Goal: Contribute content: Contribute content

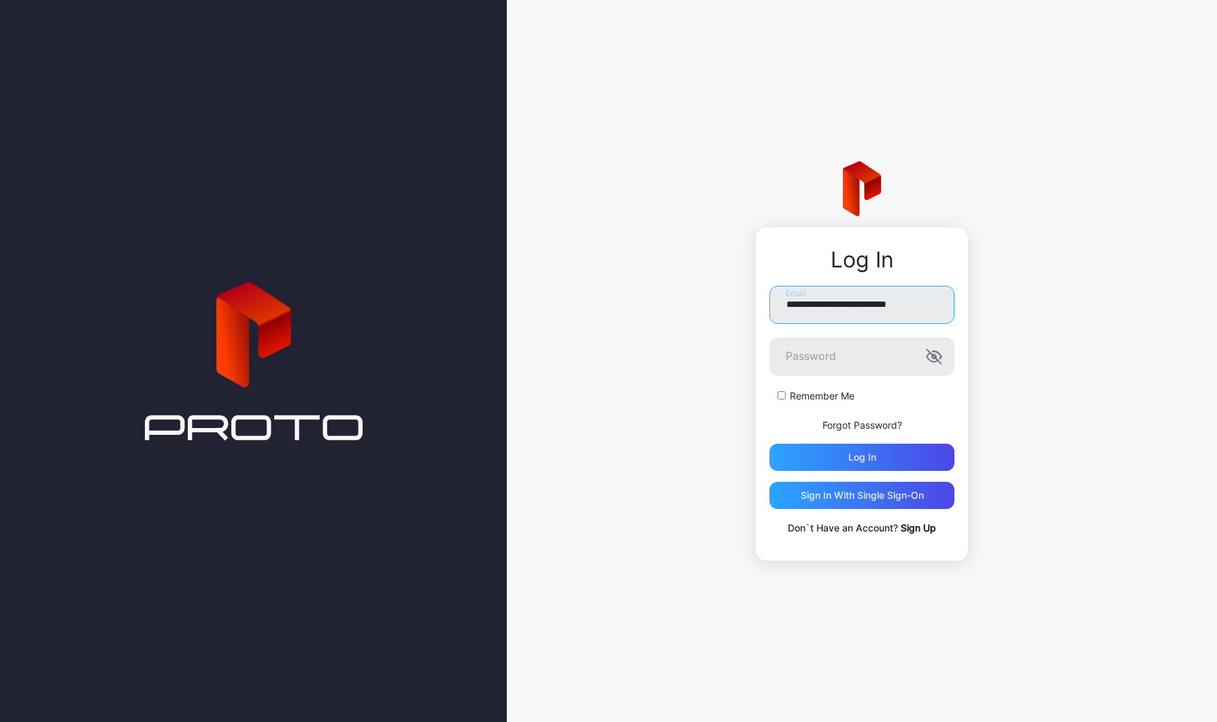
type input "**********"
click at [814, 454] on div "Log in" at bounding box center [862, 457] width 185 height 27
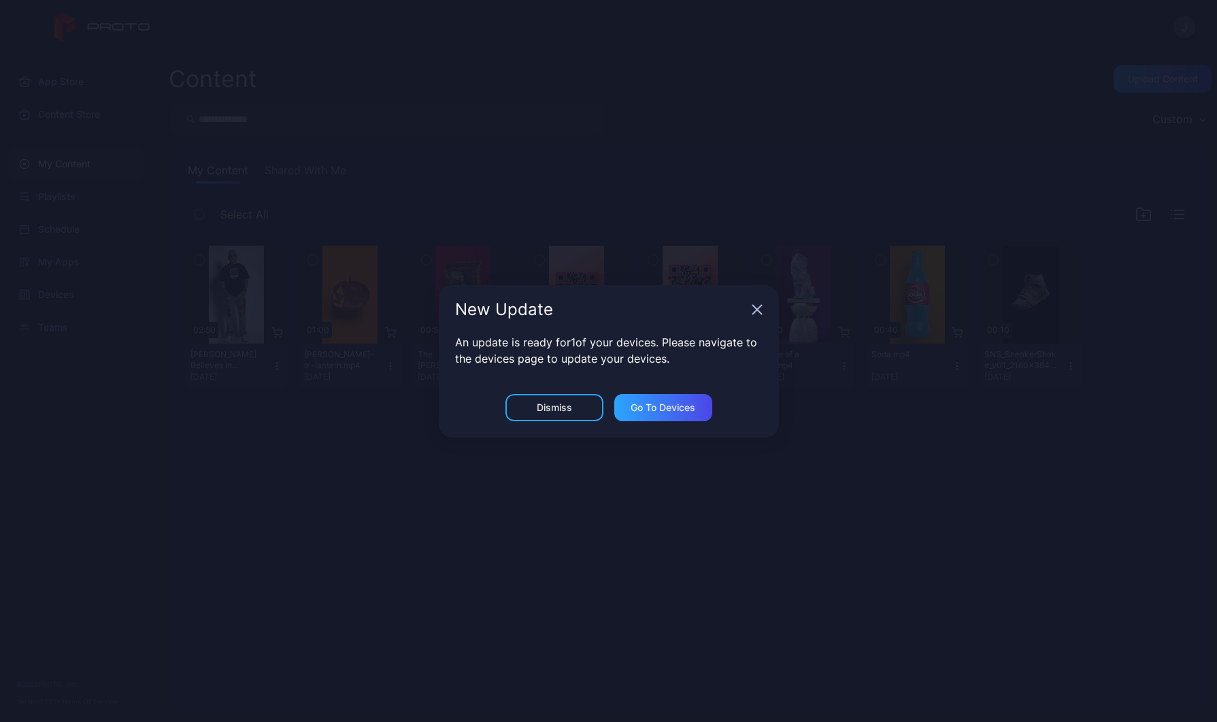
click at [761, 309] on icon "button" at bounding box center [757, 309] width 11 height 11
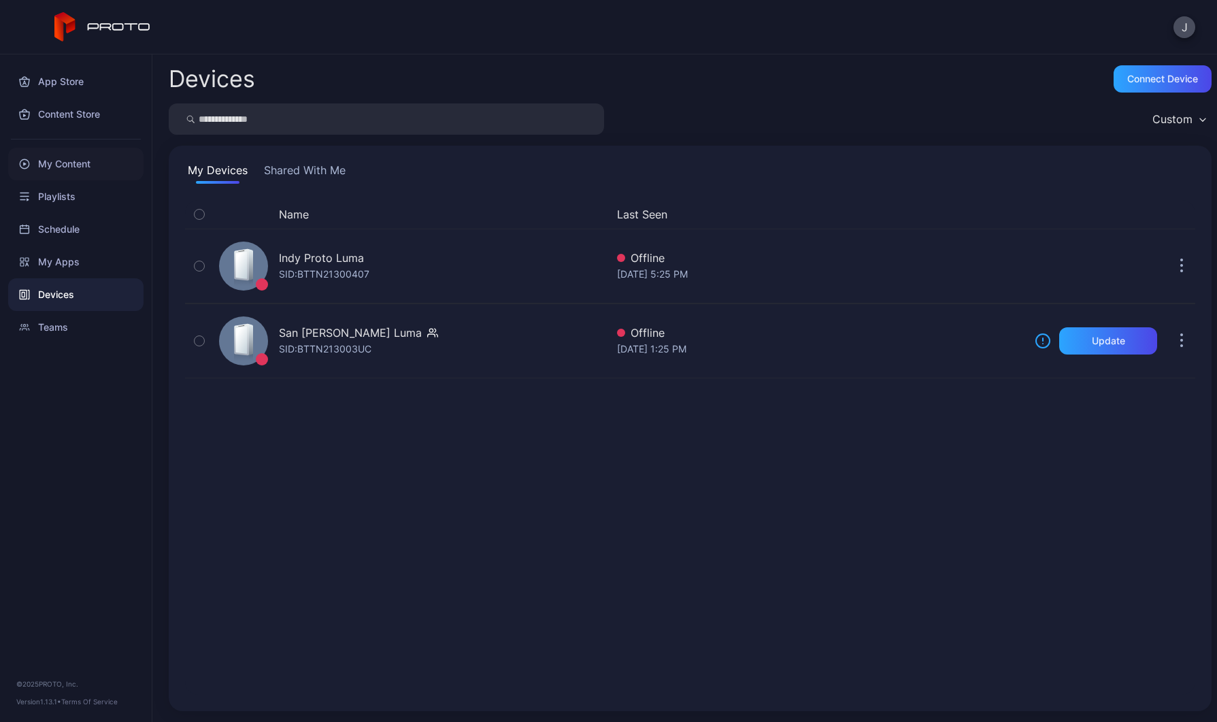
click at [80, 175] on div "My Content" at bounding box center [75, 164] width 135 height 33
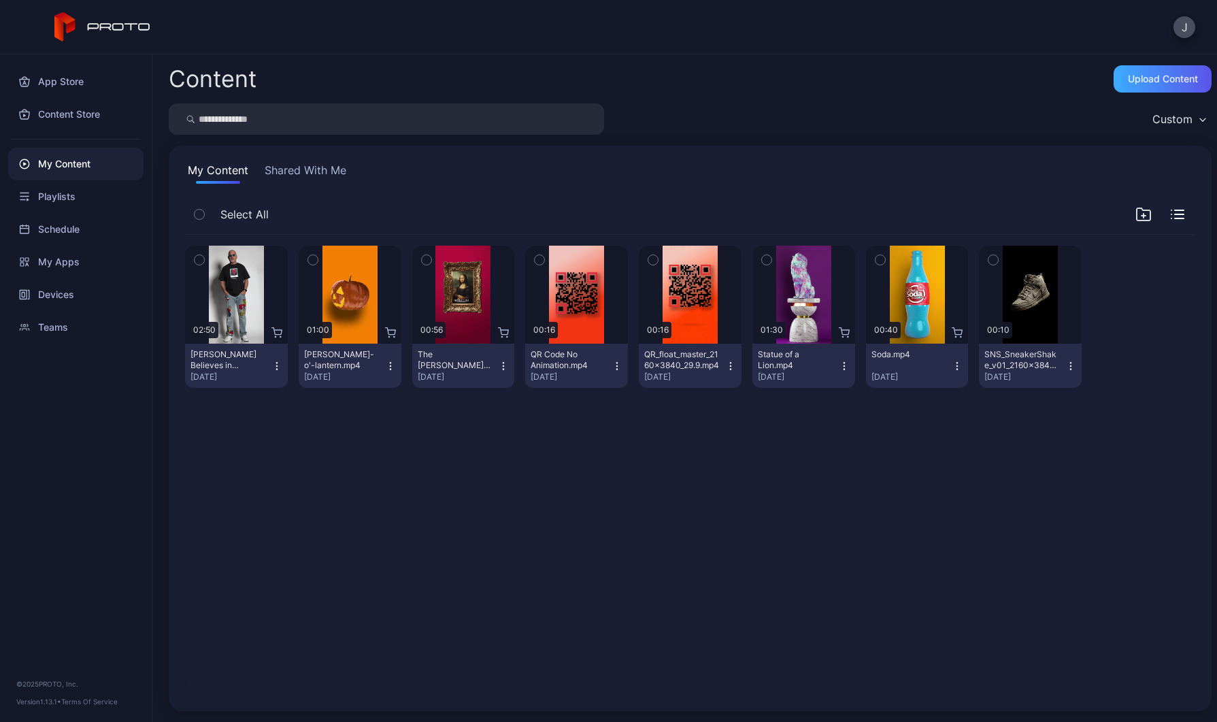
click at [1131, 84] on div "Upload Content" at bounding box center [1163, 78] width 98 height 27
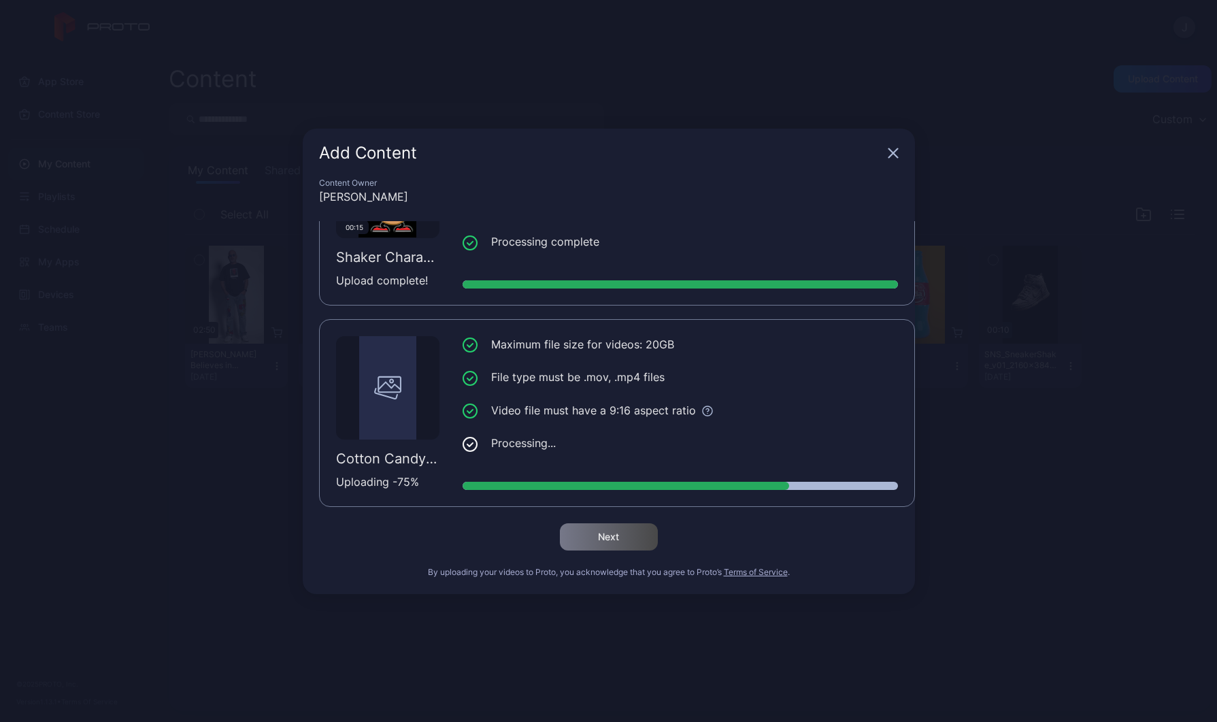
scroll to position [909, 0]
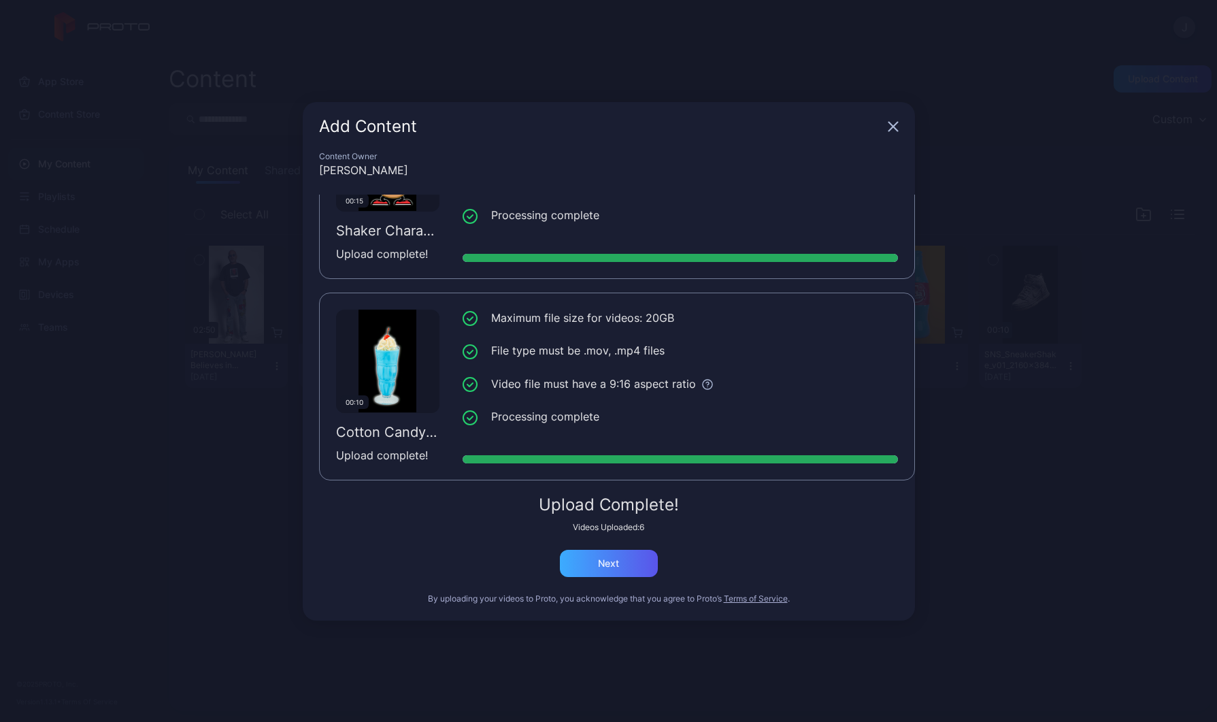
click at [610, 561] on div "Next" at bounding box center [608, 563] width 21 height 11
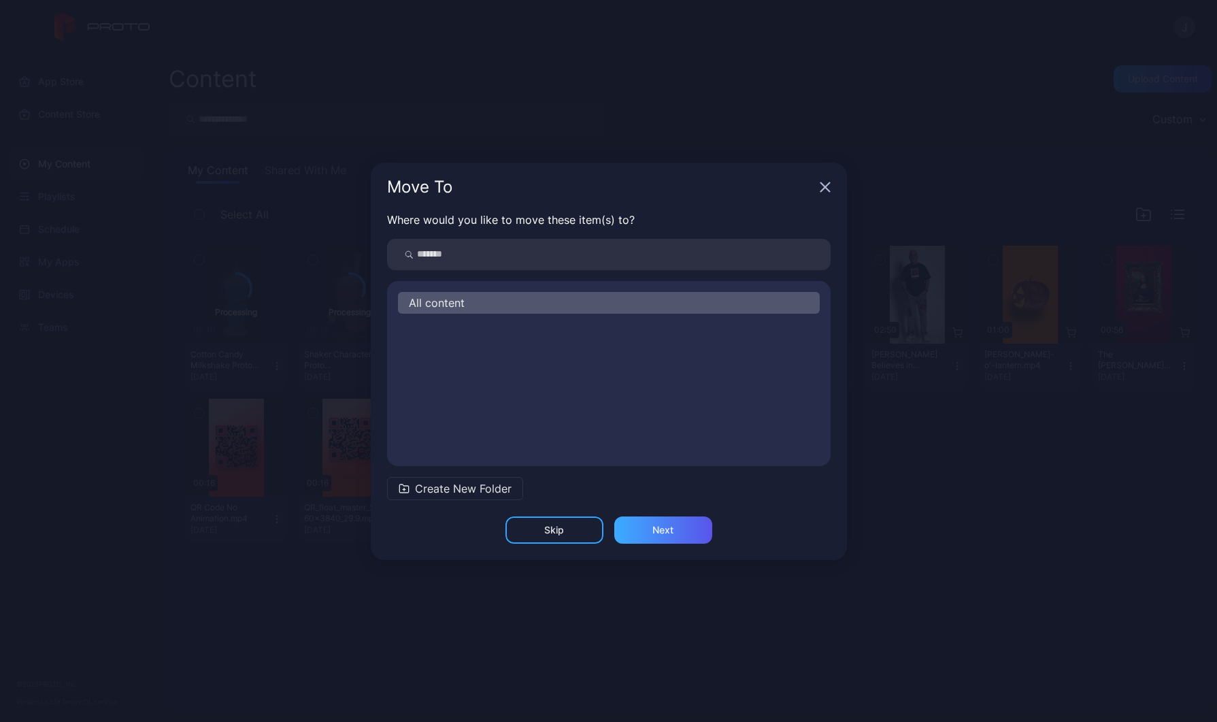
click at [669, 533] on div "Next" at bounding box center [663, 530] width 21 height 11
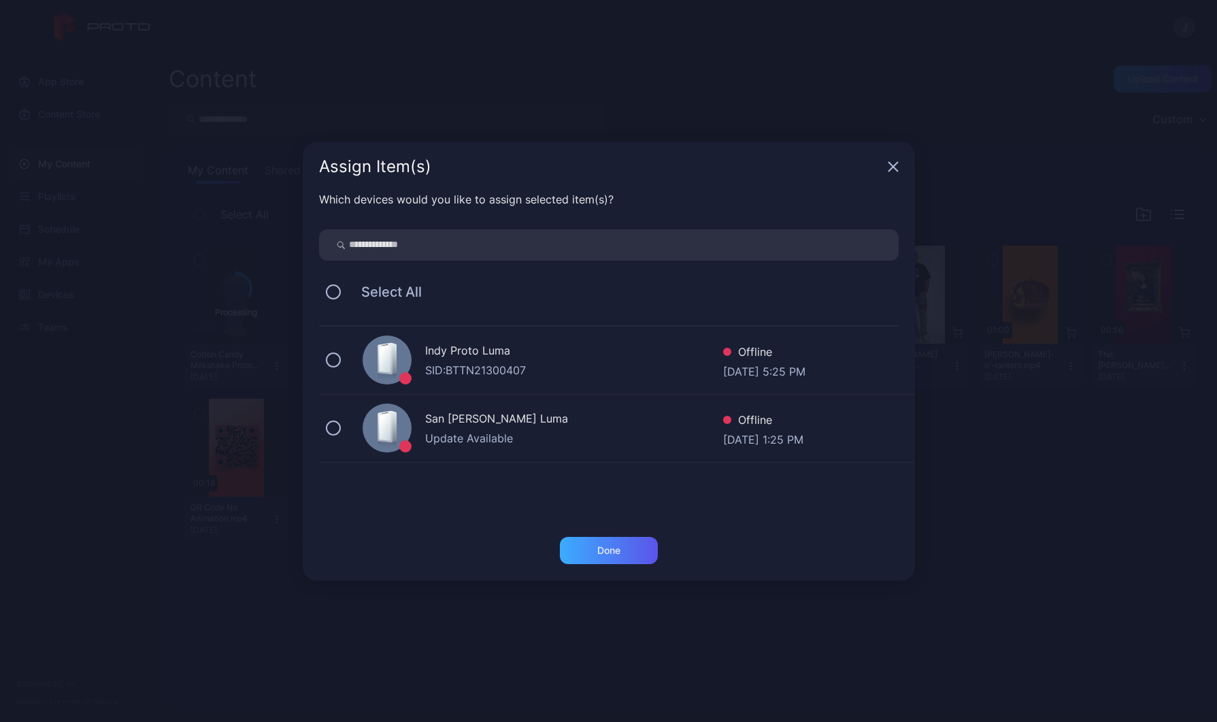
click at [609, 546] on div "Done" at bounding box center [608, 550] width 23 height 11
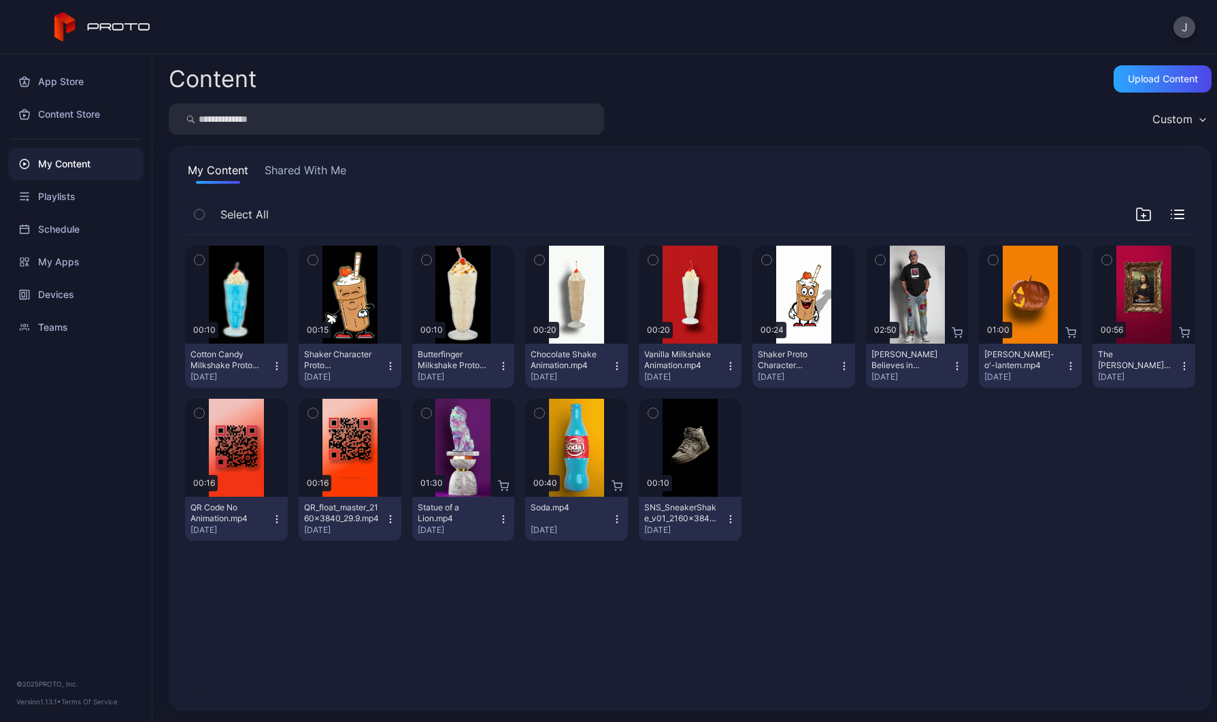
scroll to position [0, 0]
